Goal: Task Accomplishment & Management: Use online tool/utility

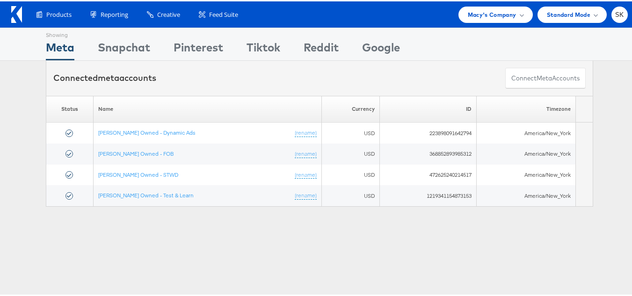
click at [485, 22] on div "Products Product Catalogs Enhance Your Product Catalog, Map Them to Publishers,…" at bounding box center [320, 13] width 640 height 26
click at [475, 12] on span "Macy's Company" at bounding box center [492, 13] width 49 height 10
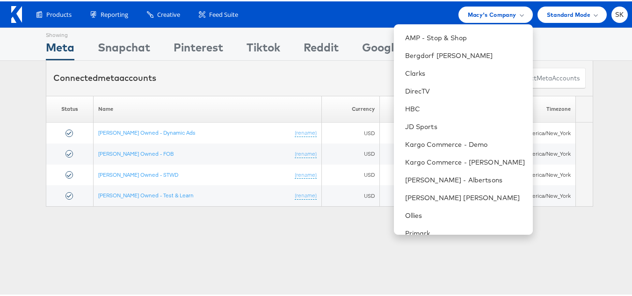
scroll to position [152, 0]
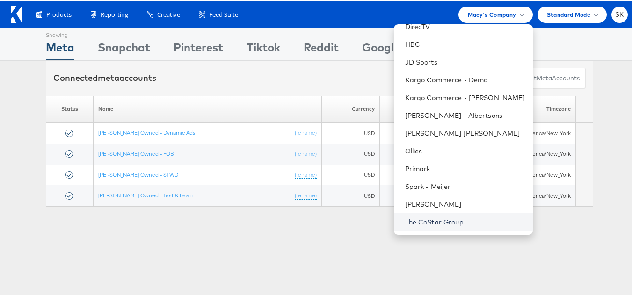
click at [426, 217] on link "The CoStar Group" at bounding box center [465, 220] width 120 height 9
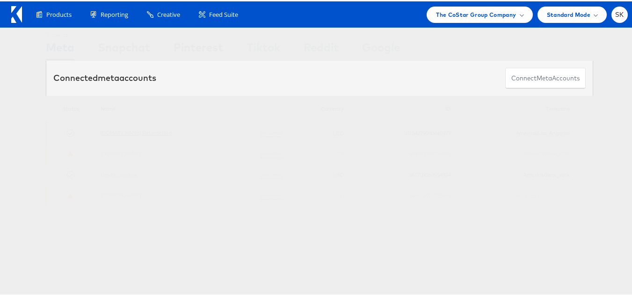
click at [147, 134] on link "[DOMAIN_NAME] Retargeting" at bounding box center [136, 131] width 71 height 7
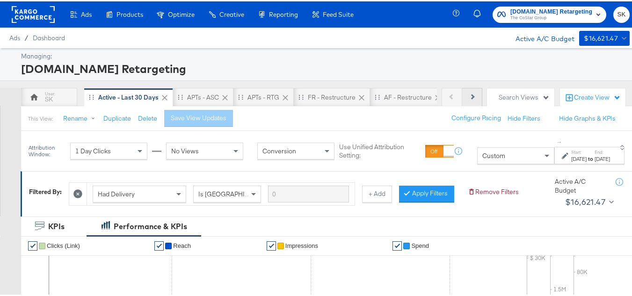
click at [463, 96] on button "Next" at bounding box center [473, 96] width 20 height 19
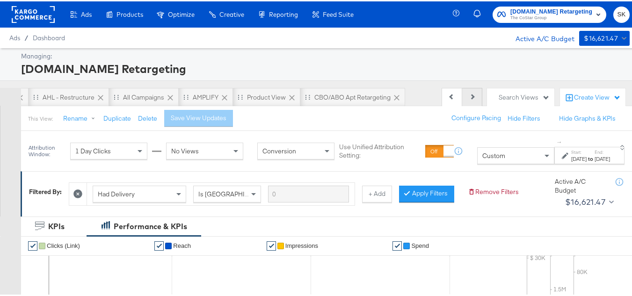
scroll to position [0, 420]
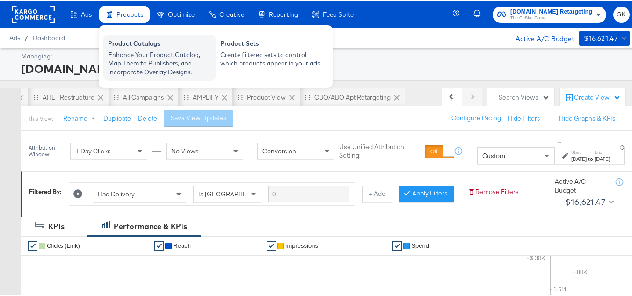
click at [132, 41] on div "Product Catalogs" at bounding box center [159, 43] width 103 height 11
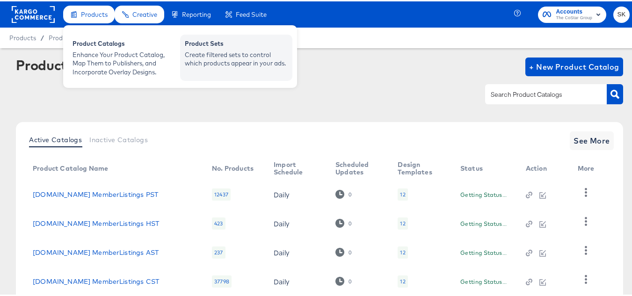
click at [224, 41] on div "Product Sets" at bounding box center [236, 43] width 103 height 11
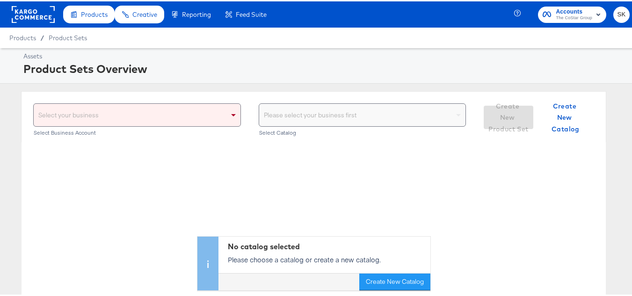
scroll to position [94, 0]
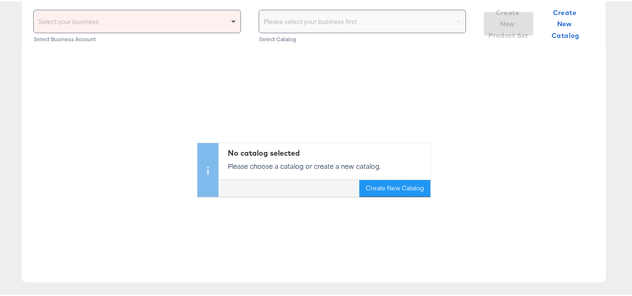
click at [229, 18] on span at bounding box center [235, 20] width 12 height 22
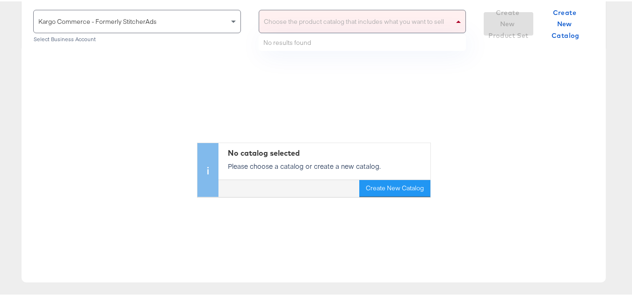
click at [333, 12] on div "Choose the product catalog that includes what you want to sell" at bounding box center [362, 20] width 207 height 22
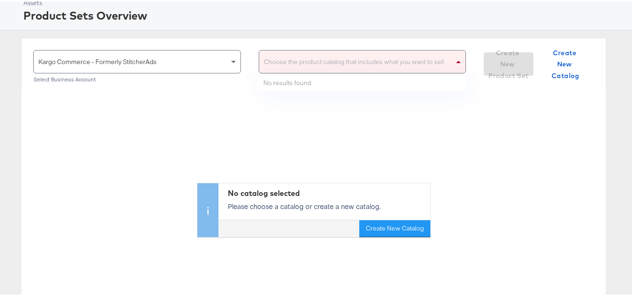
scroll to position [0, 0]
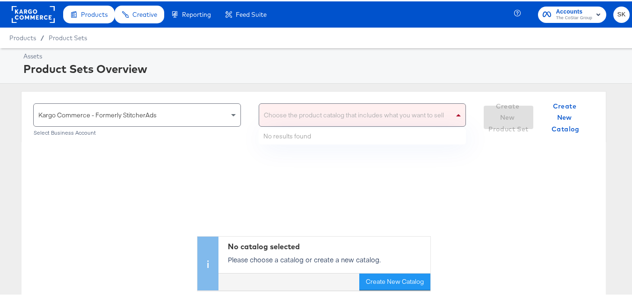
click at [454, 117] on span at bounding box center [460, 114] width 12 height 22
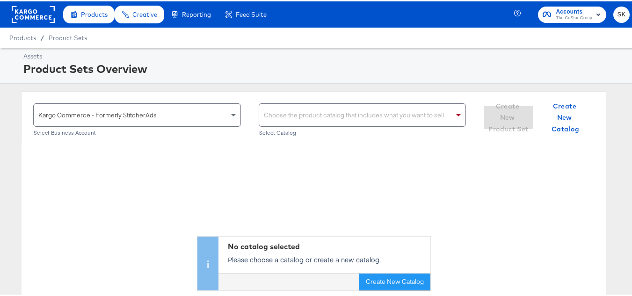
click at [358, 121] on div "Choose the product catalog that includes what you want to sell" at bounding box center [362, 114] width 207 height 22
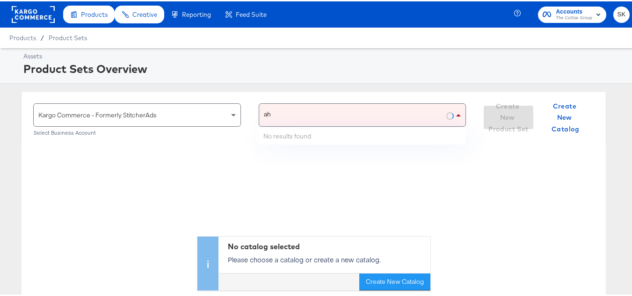
type input "a"
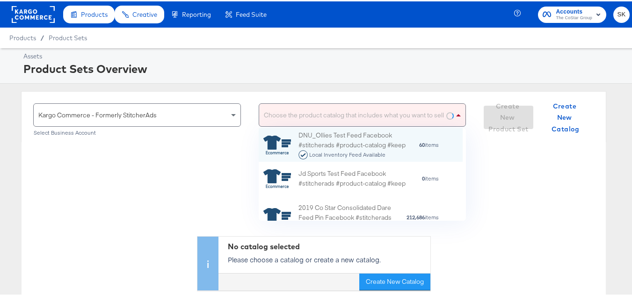
scroll to position [86, 197]
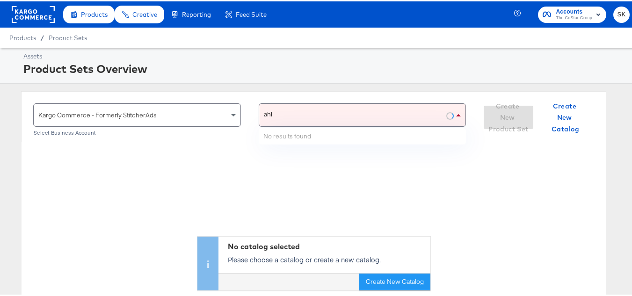
type input "ahl"
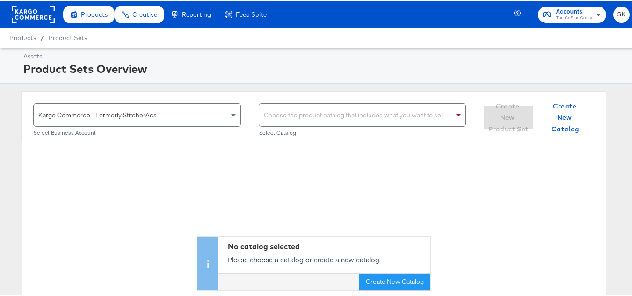
click at [327, 106] on div "Choose the product catalog that includes what you want to sell" at bounding box center [362, 114] width 207 height 22
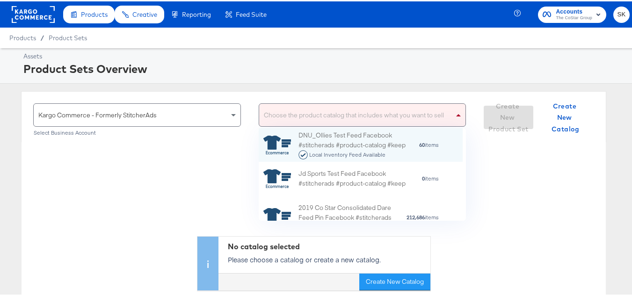
scroll to position [7, 7]
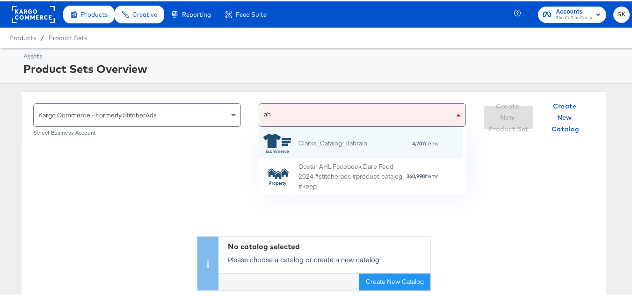
type input "ahl"
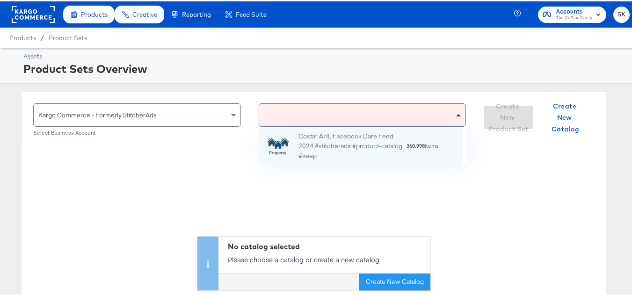
click at [229, 171] on div "No catalog selected Please choose a catalog or create a new catalog. Create New…" at bounding box center [314, 215] width 585 height 148
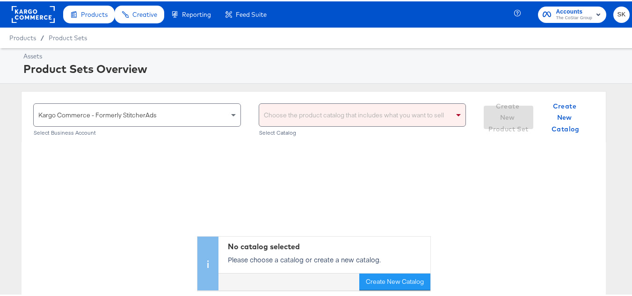
click at [19, 14] on rect at bounding box center [33, 13] width 43 height 17
